Goal: Navigation & Orientation: Go to known website

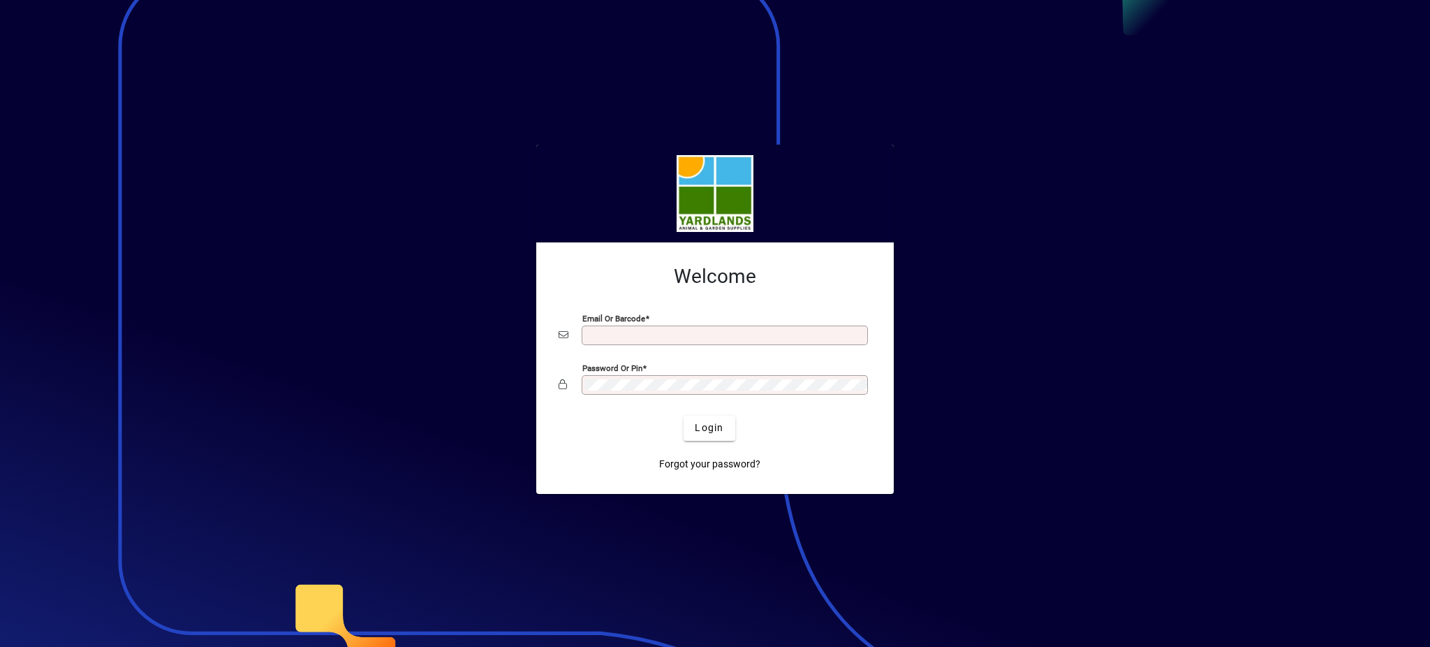
type input "**********"
click at [574, 410] on mat-form-field "Password or Pin" at bounding box center [715, 393] width 313 height 42
click at [684, 416] on button "Login" at bounding box center [709, 428] width 51 height 25
